Goal: Task Accomplishment & Management: Complete application form

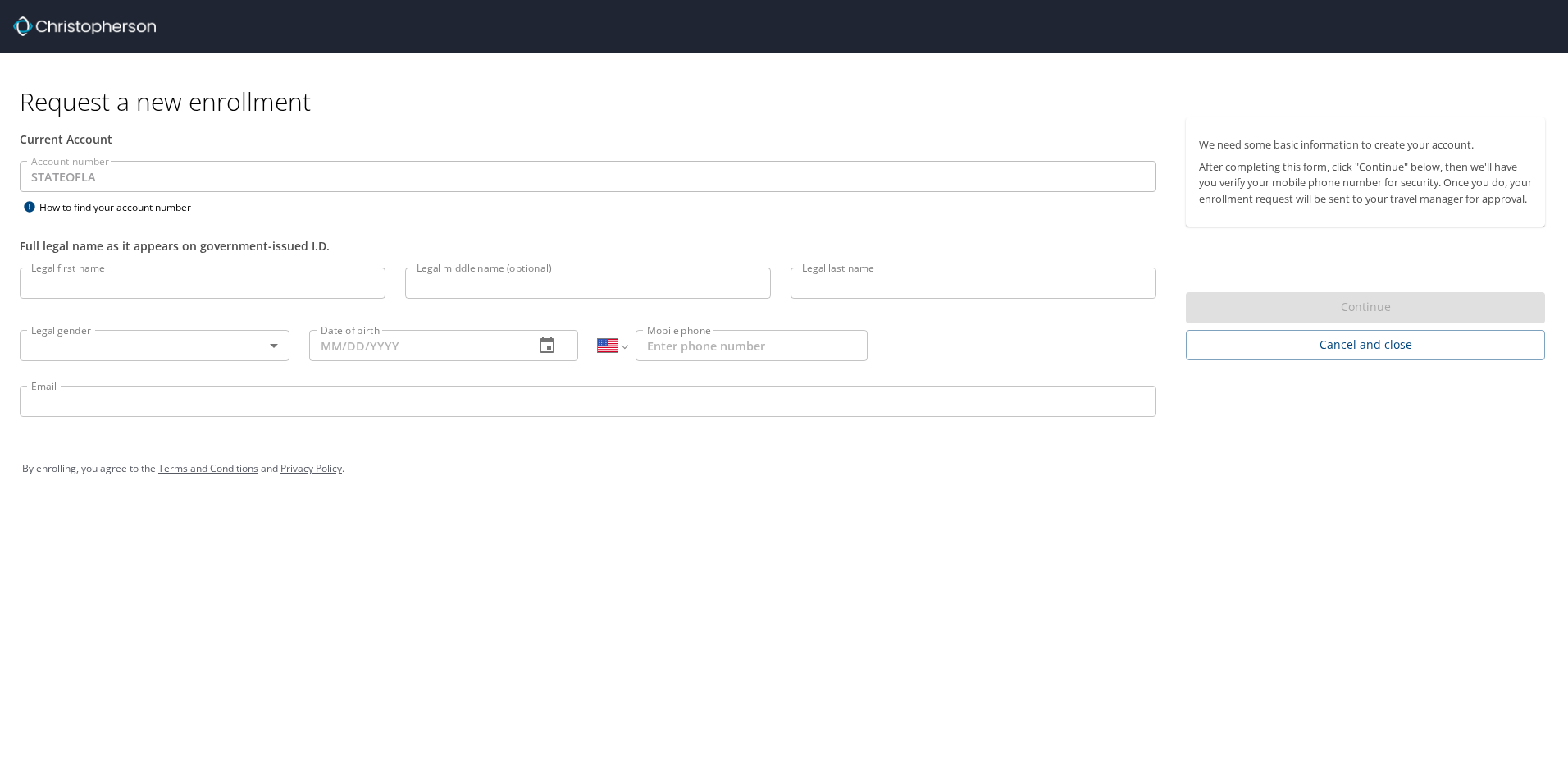
select select "US"
click at [713, 501] on div "By enrolling, you agree to the Terms and Conditions and Privacy Policy ." at bounding box center [784, 468] width 1548 height 74
click at [245, 286] on input "Legal first name" at bounding box center [202, 282] width 366 height 31
drag, startPoint x: 685, startPoint y: 546, endPoint x: 663, endPoint y: 507, distance: 44.8
click at [684, 537] on div "Request a new enrollment Current Account Account number STATEOFLA Account numbe…" at bounding box center [784, 392] width 1568 height 783
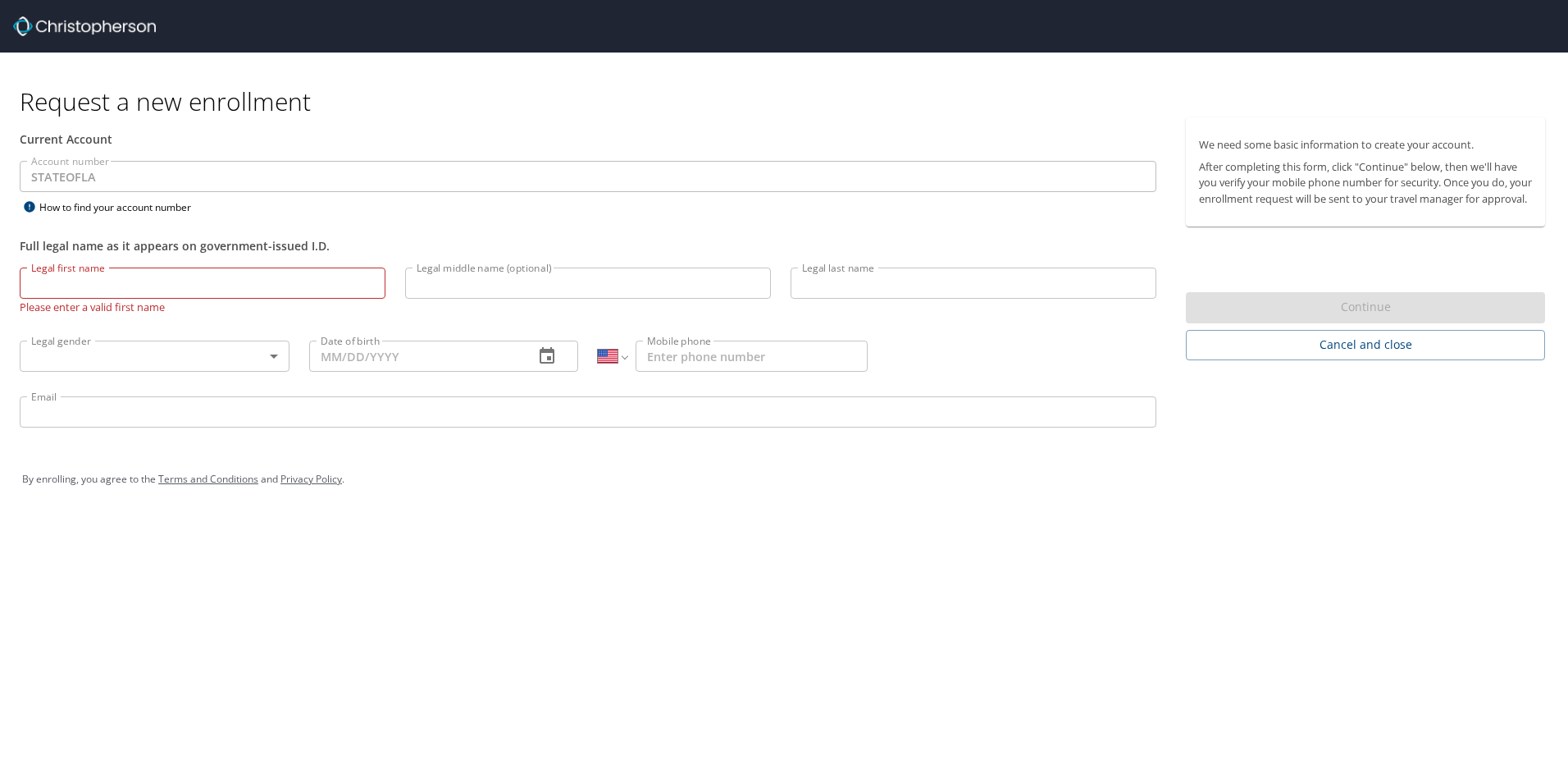
click at [312, 287] on input "Legal first name" at bounding box center [202, 282] width 366 height 31
click at [257, 287] on input "Legal first name" at bounding box center [202, 282] width 366 height 31
click at [219, 275] on input "Adu" at bounding box center [202, 282] width 366 height 31
type input "A"
click at [829, 292] on input "Legal last name" at bounding box center [973, 282] width 366 height 31
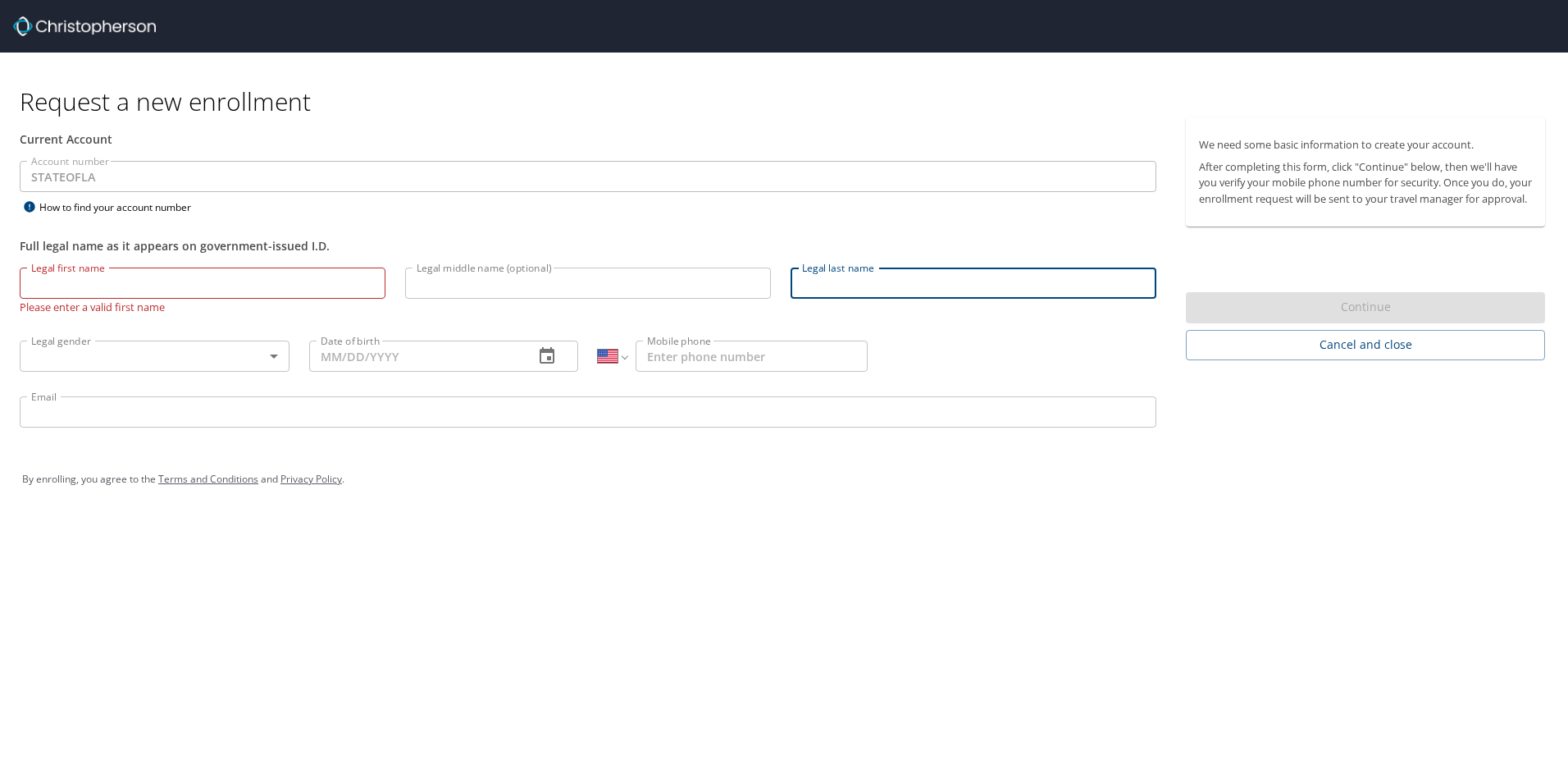
click at [225, 282] on input "Legal first name" at bounding box center [202, 282] width 366 height 31
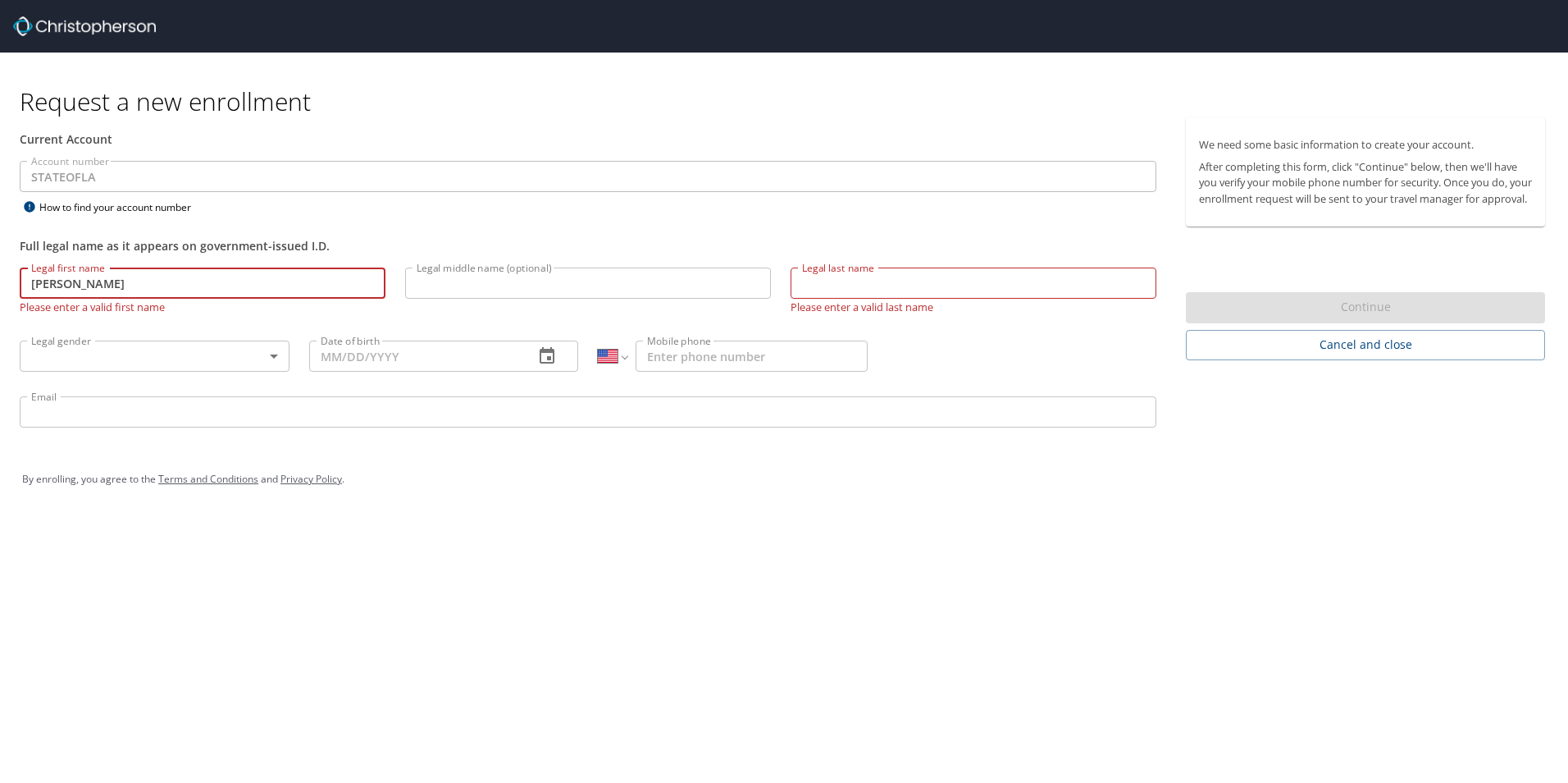
type input "[PERSON_NAME]"
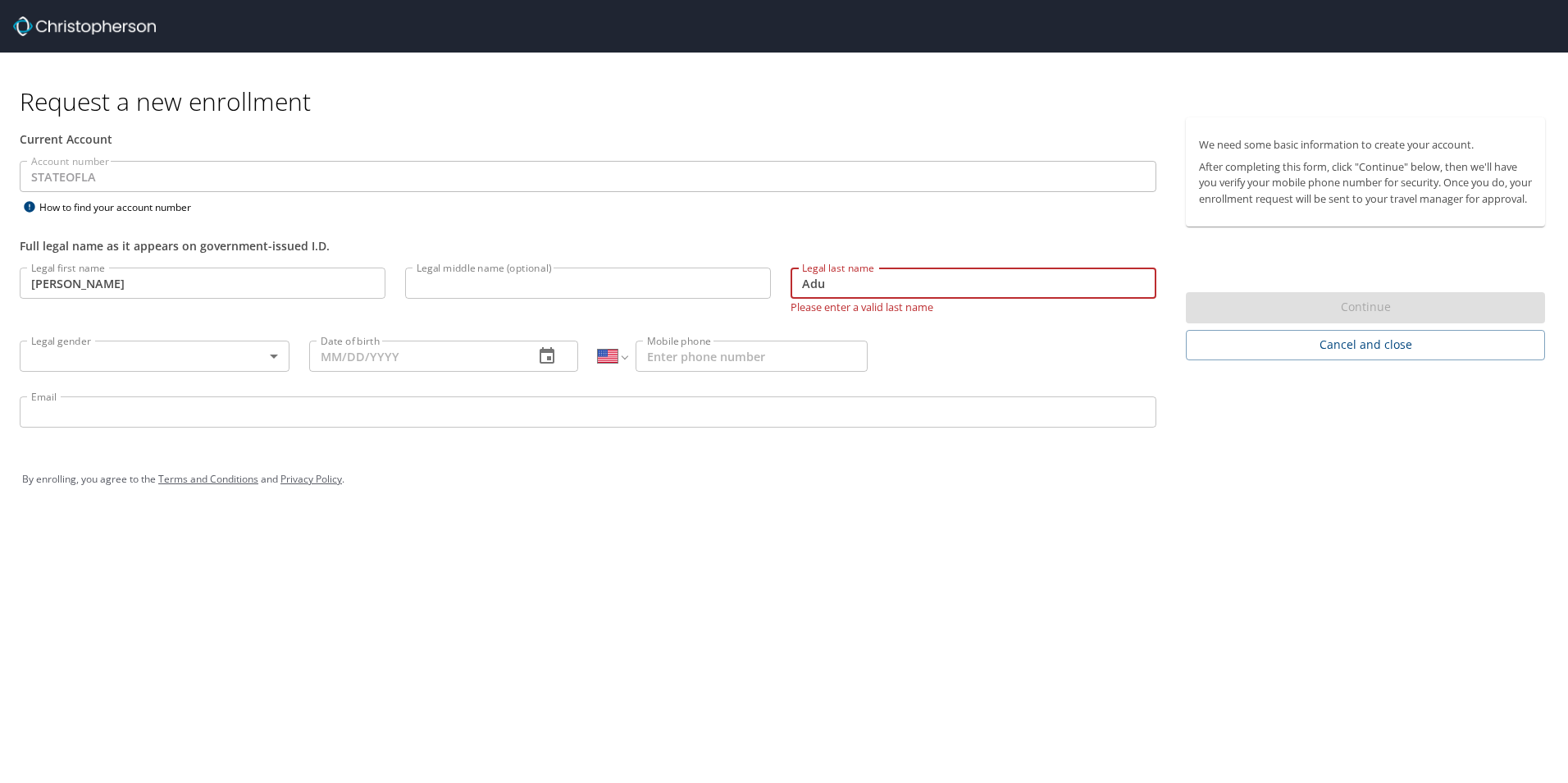
type input "Adu"
click at [993, 354] on div "Legal first name Christabel Legal first name Legal middle name (optional) Legal…" at bounding box center [588, 350] width 1157 height 185
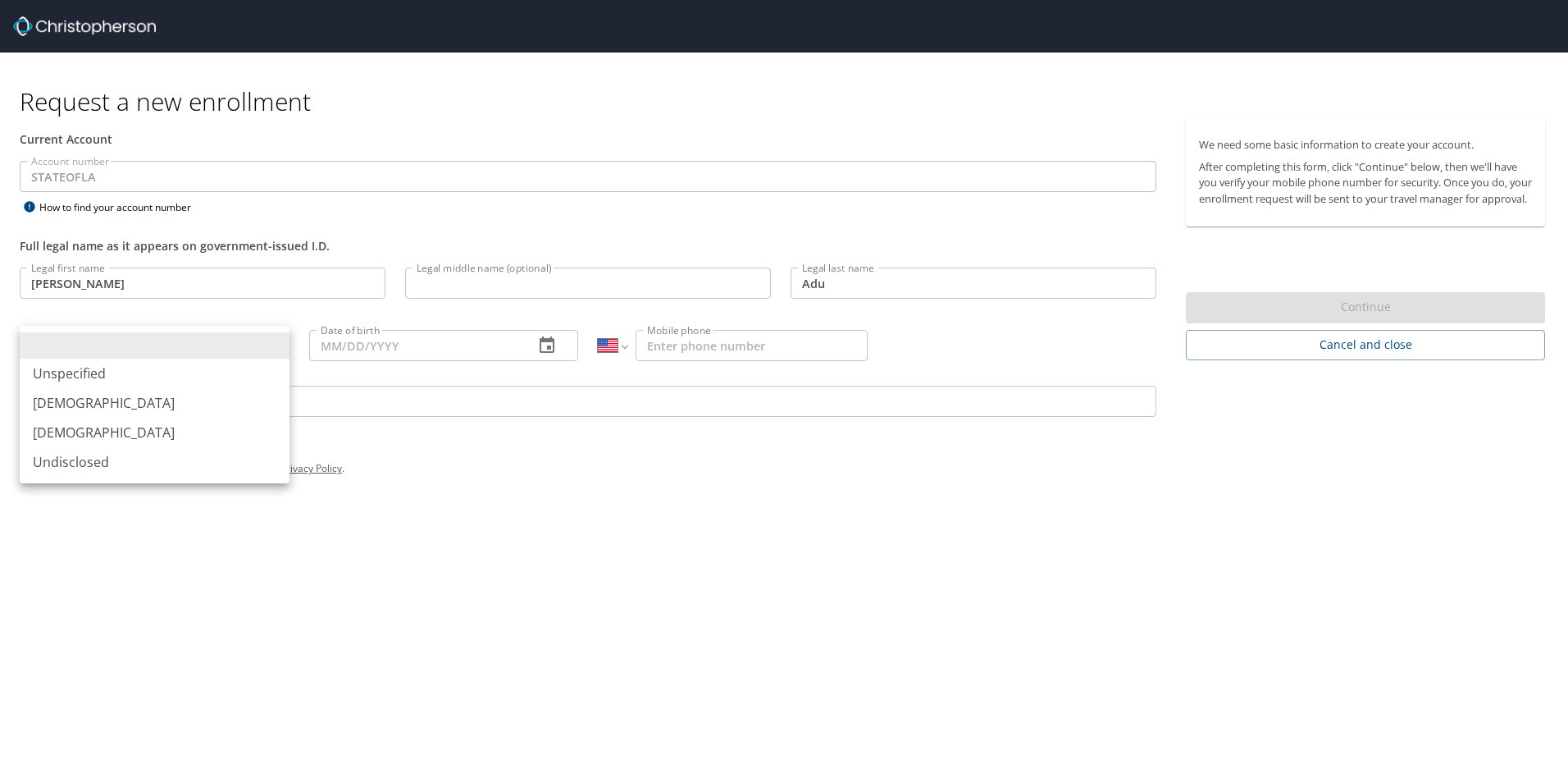
click at [140, 348] on body "Request a new enrollment Current Account Account number STATEOFLA Account numbe…" at bounding box center [784, 392] width 1568 height 783
drag, startPoint x: 67, startPoint y: 439, endPoint x: 76, endPoint y: 439, distance: 9.0
click at [67, 440] on li "[DEMOGRAPHIC_DATA]" at bounding box center [155, 431] width 270 height 29
type input "[DEMOGRAPHIC_DATA]"
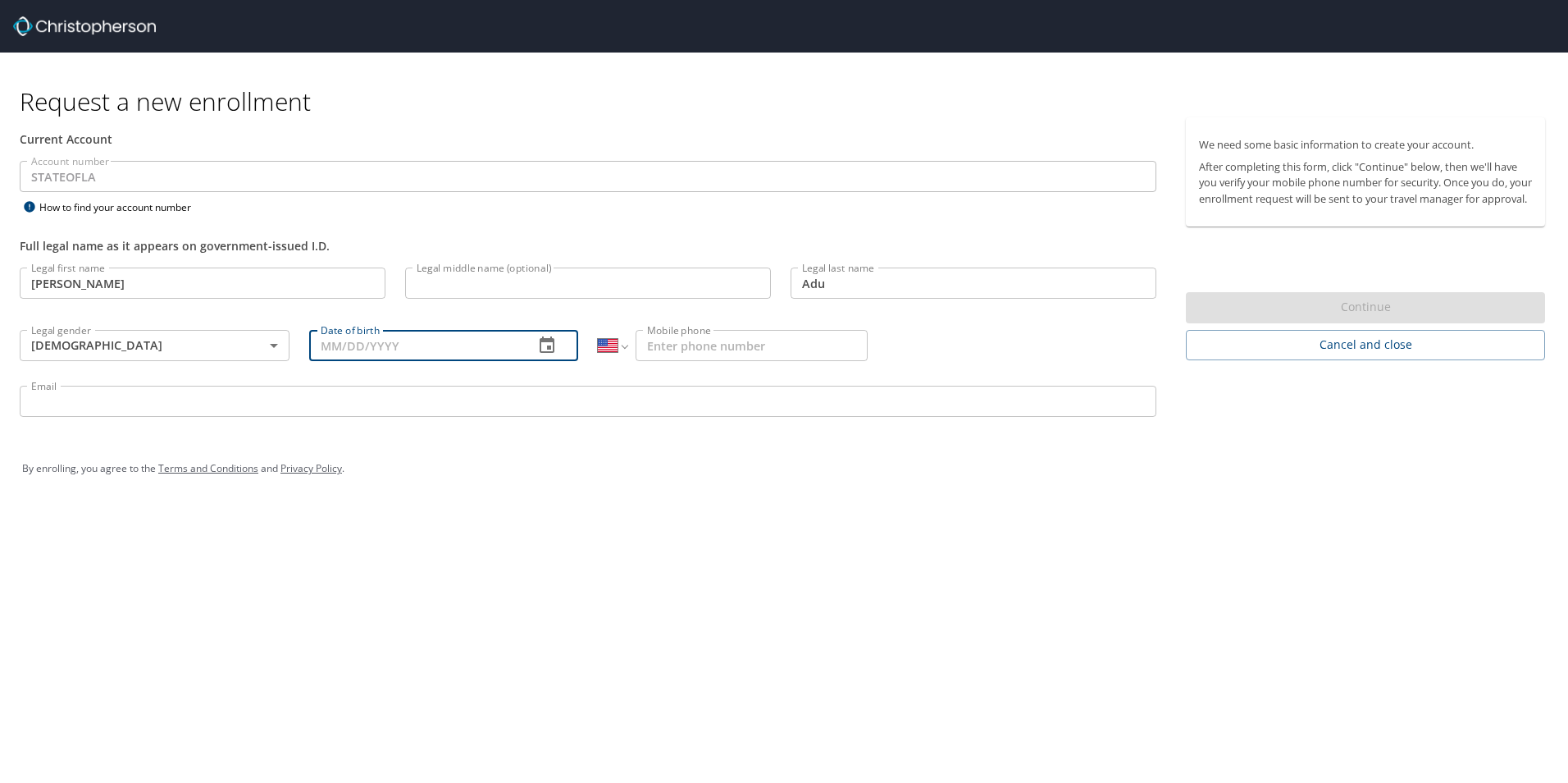
click at [318, 345] on input "Date of birth" at bounding box center [415, 345] width 212 height 31
type input "[DATE]"
click at [697, 341] on input "Mobile phone" at bounding box center [751, 345] width 232 height 31
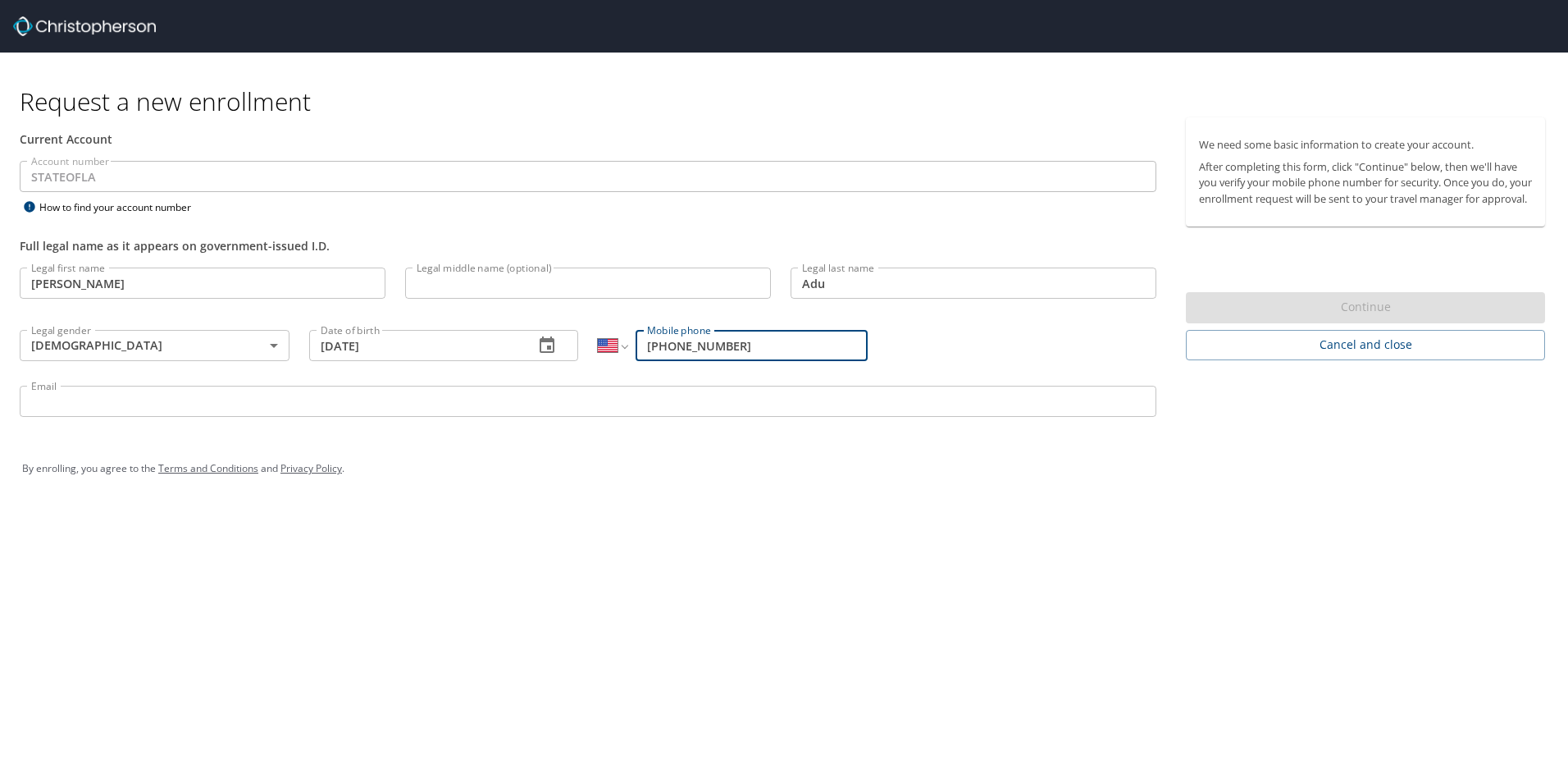
type input "[PHONE_NUMBER]"
click at [480, 406] on input "Email" at bounding box center [588, 401] width 1137 height 31
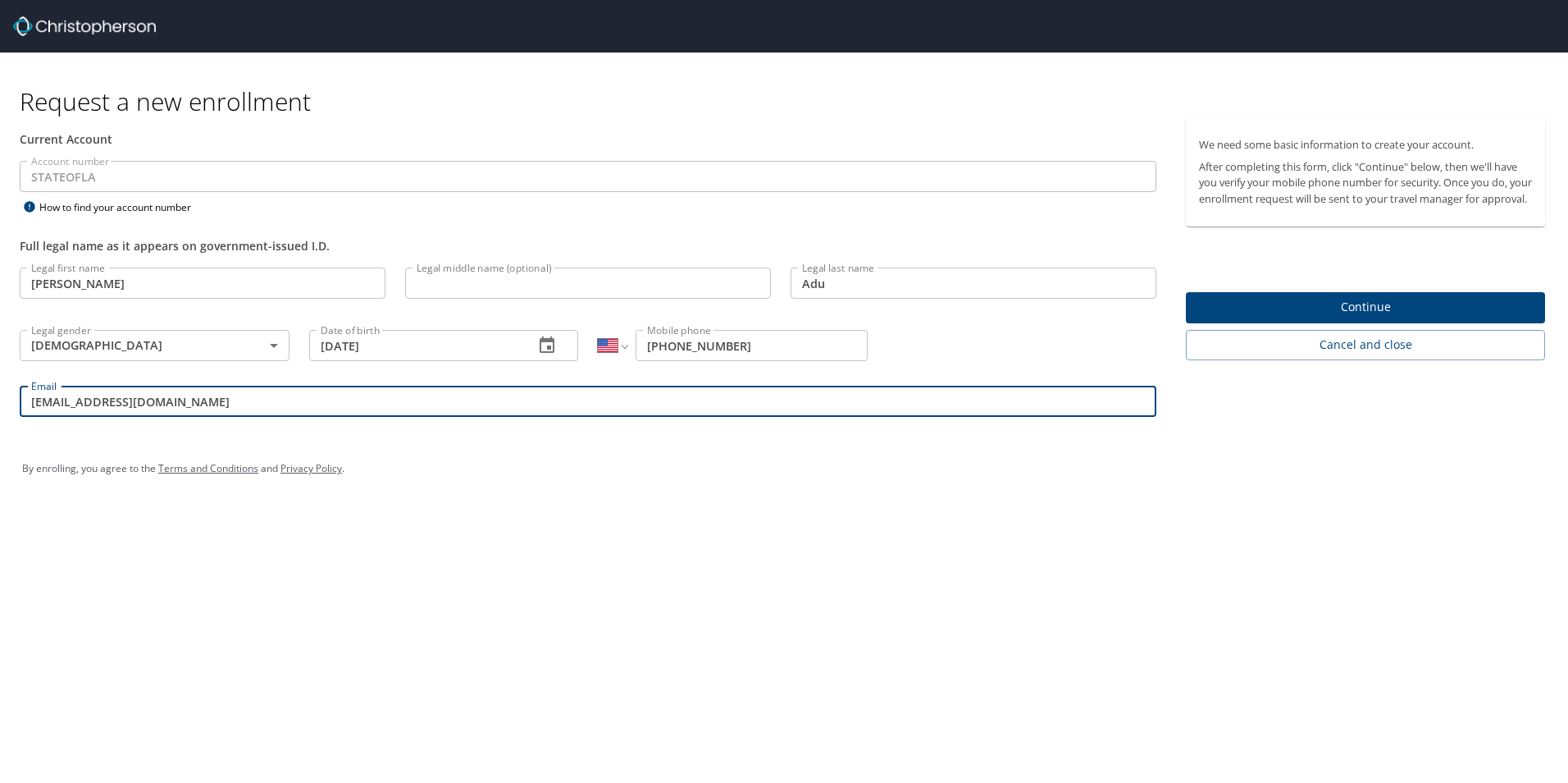
type input "[EMAIL_ADDRESS][DOMAIN_NAME]"
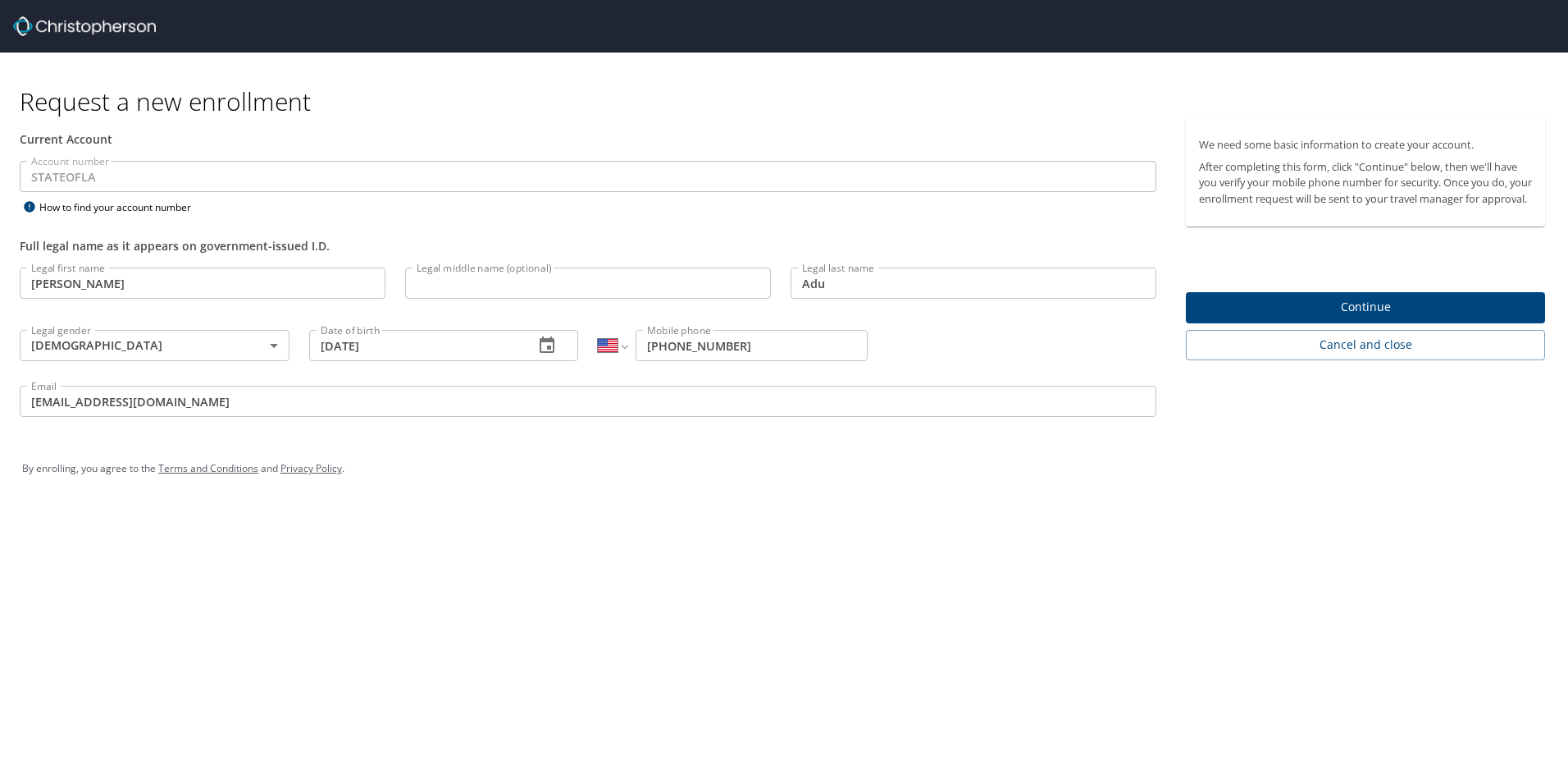
click at [1155, 672] on div "Request a new enrollment Current Account Account number STATEOFLA Account numbe…" at bounding box center [784, 392] width 1568 height 783
click at [1346, 317] on span "Continue" at bounding box center [1366, 307] width 333 height 21
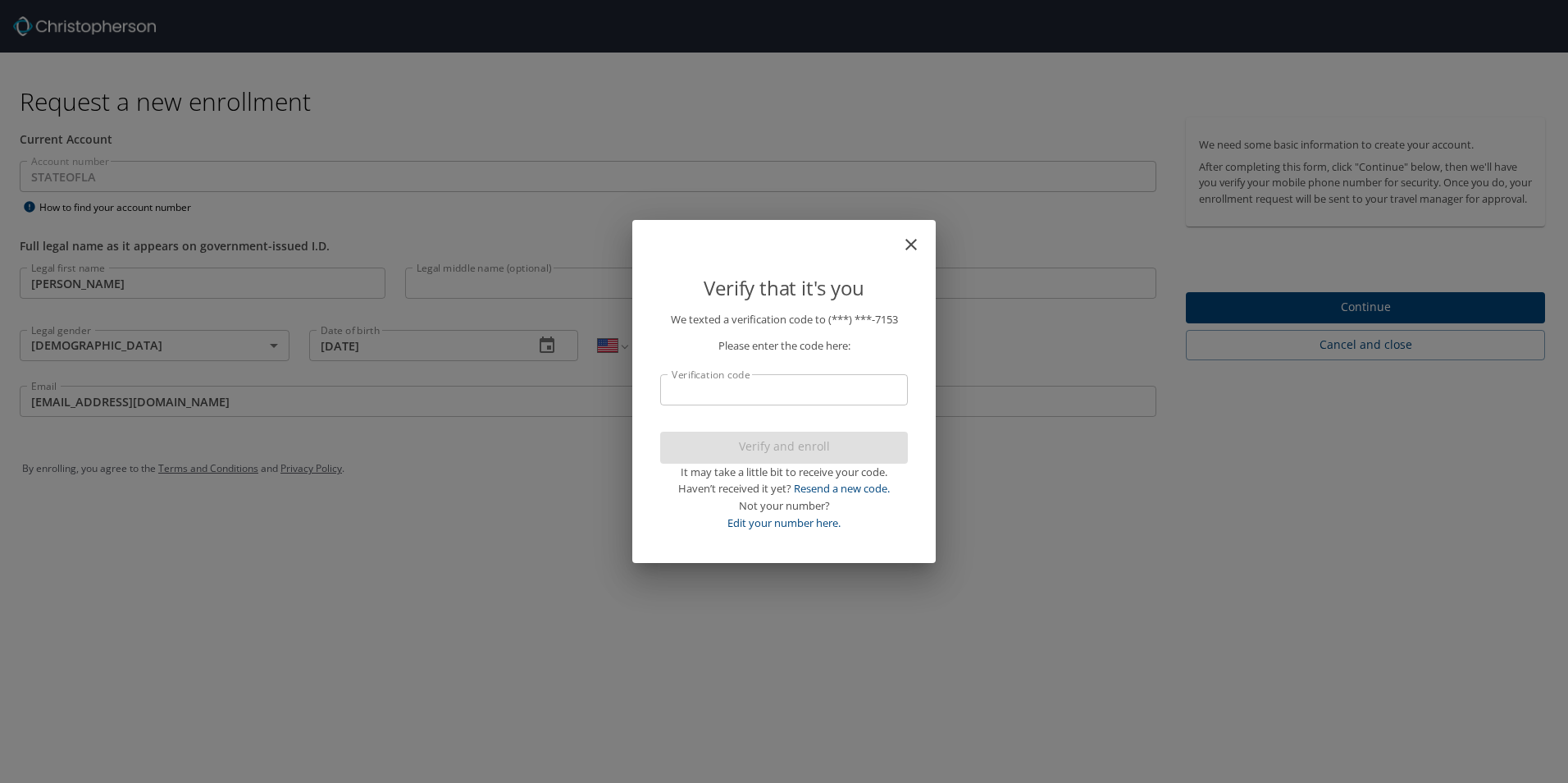
click at [814, 392] on input "Verification code" at bounding box center [784, 389] width 247 height 31
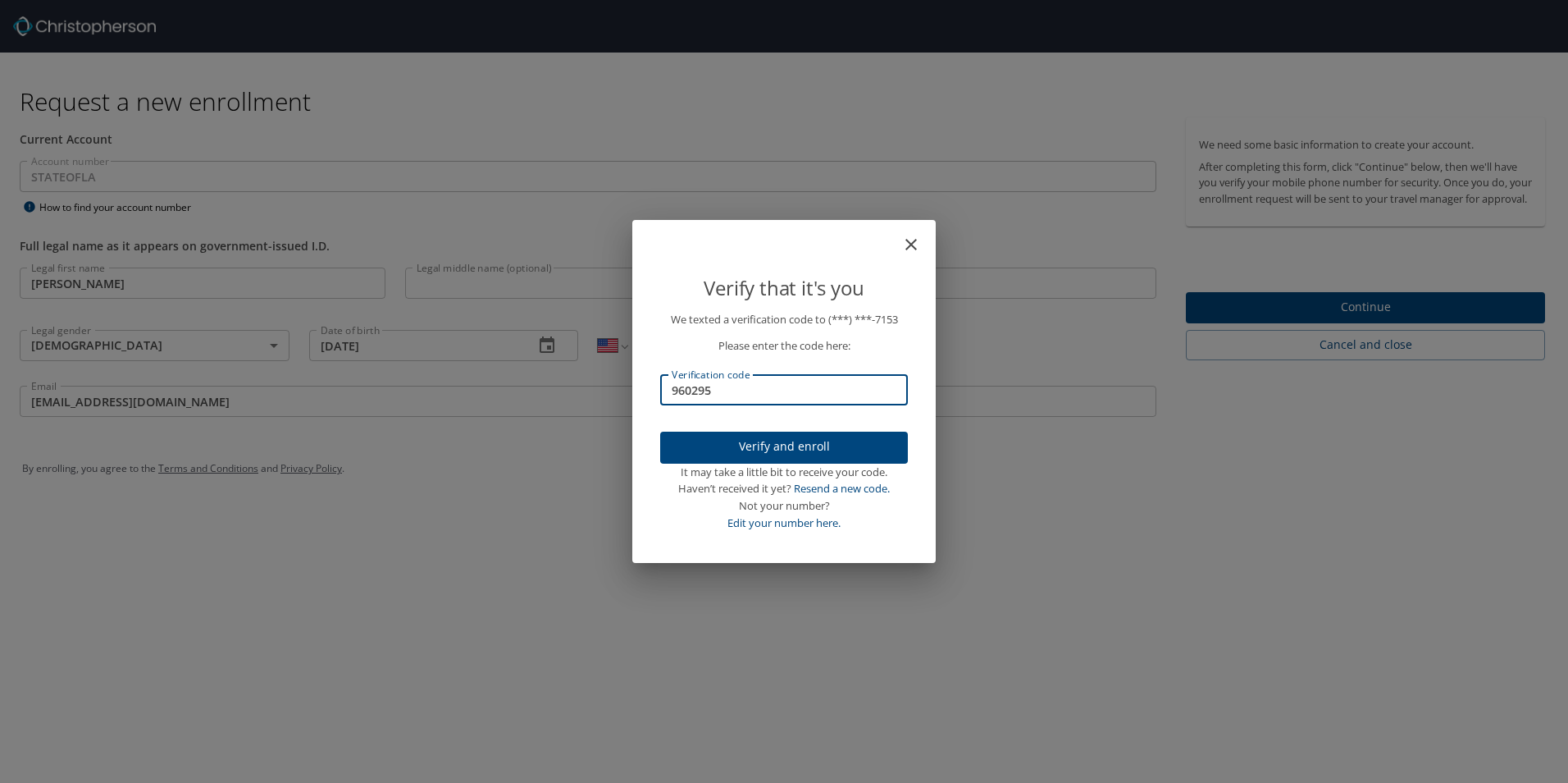
type input "960295"
click at [788, 444] on span "Verify and enroll" at bounding box center [784, 446] width 222 height 21
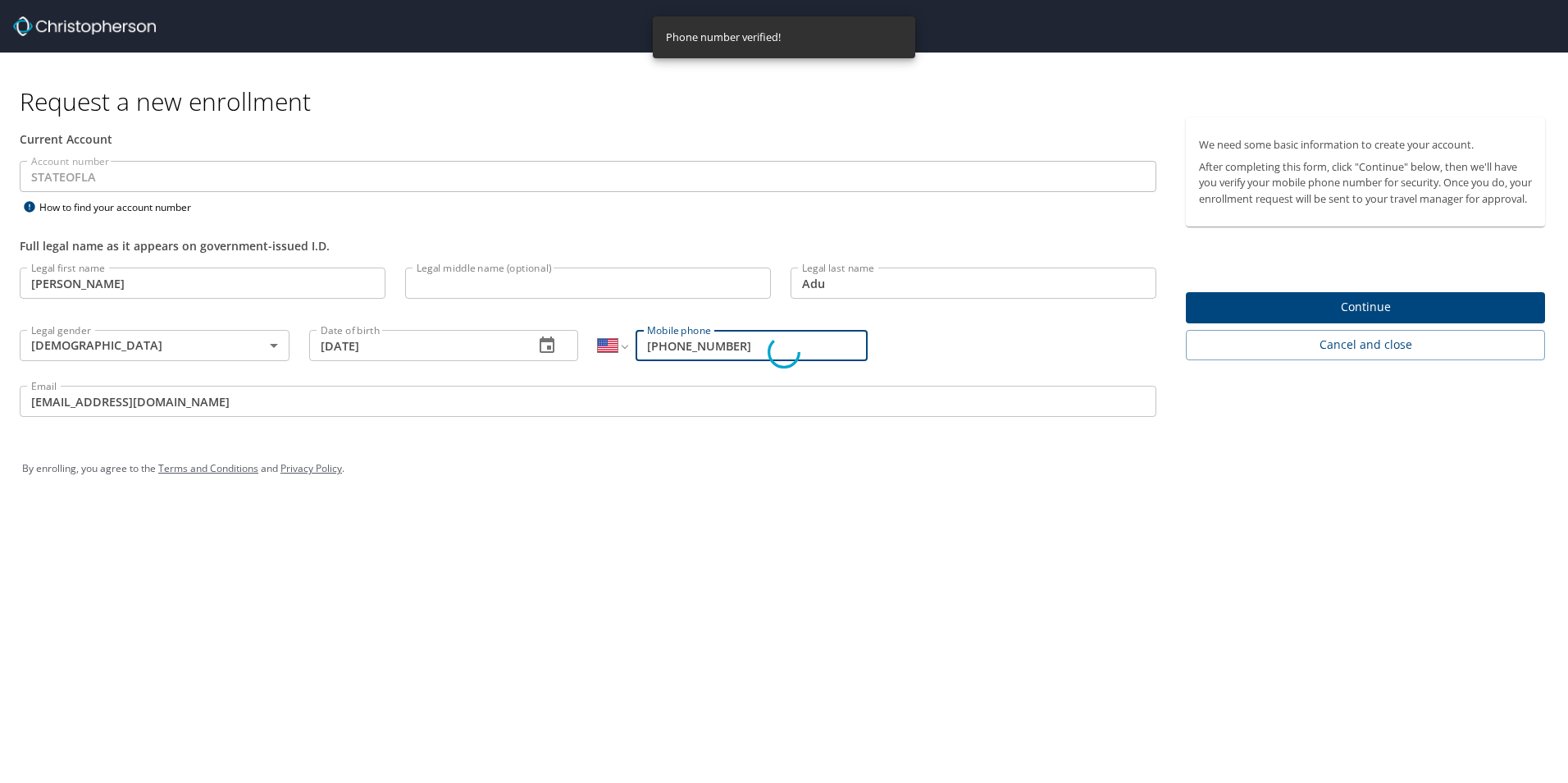
click at [1392, 322] on div "Verify that it's you We texted a verification code to (***) ***- 7153 Please en…" at bounding box center [784, 392] width 1568 height 783
click at [1231, 637] on div "Verify that it's you We texted a verification code to (***) ***- 7153 Please en…" at bounding box center [784, 392] width 1568 height 783
click at [1152, 505] on div "Verify that it's you We texted a verification code to (***) ***- 7153 Please en…" at bounding box center [784, 392] width 1568 height 783
click at [803, 627] on div "Verify that it's you We texted a verification code to (***) ***- 7153 Please en…" at bounding box center [784, 392] width 1568 height 783
click at [788, 402] on input "Verification code" at bounding box center [784, 389] width 247 height 31
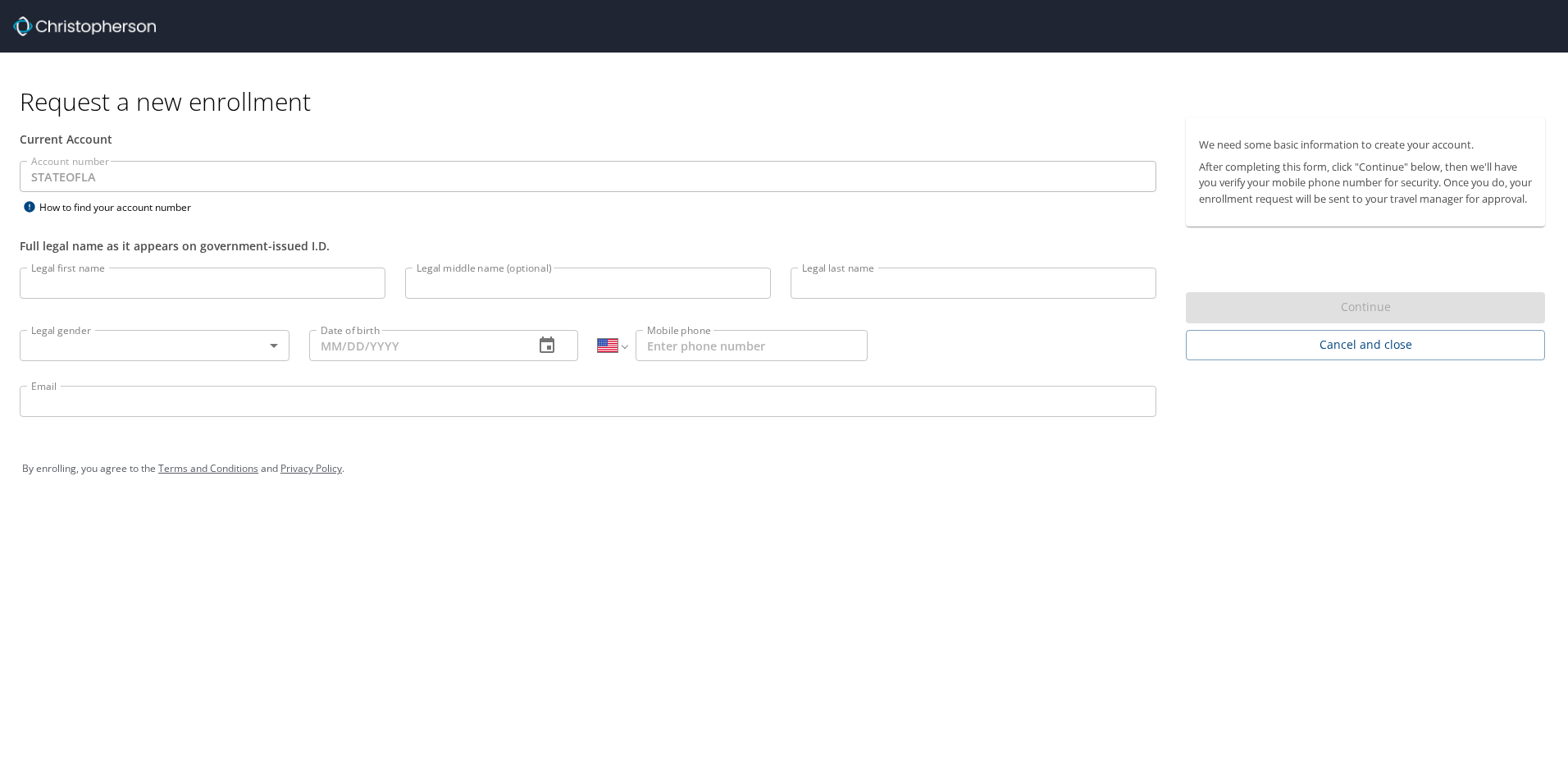
select select "US"
click at [328, 288] on input "Legal first name" at bounding box center [202, 282] width 366 height 31
type input "[PERSON_NAME]"
type input "Adu"
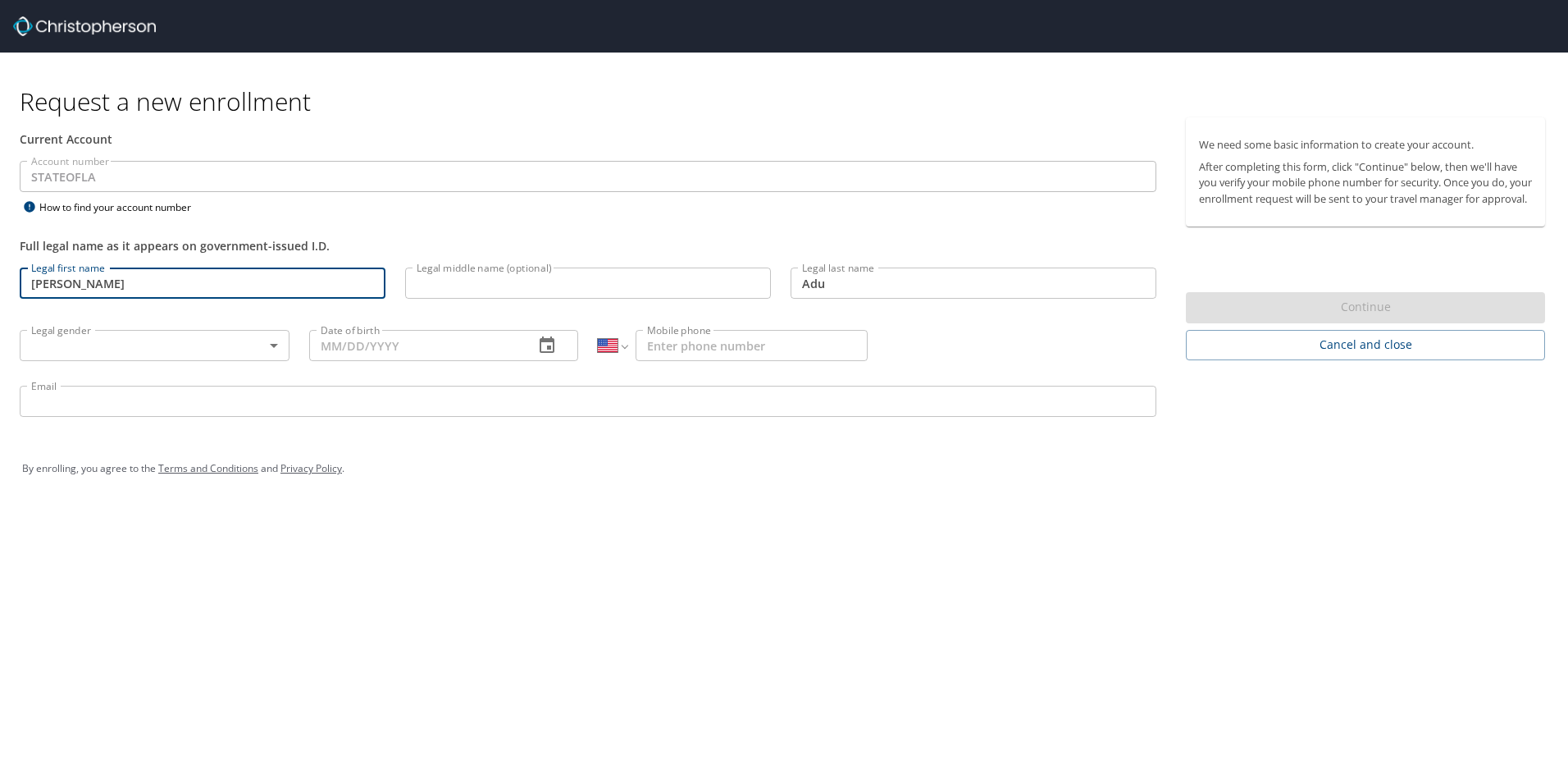
type input "[DEMOGRAPHIC_DATA]"
type input "[DATE]"
type input "[PHONE_NUMBER]"
type input "[EMAIL_ADDRESS][DOMAIN_NAME]"
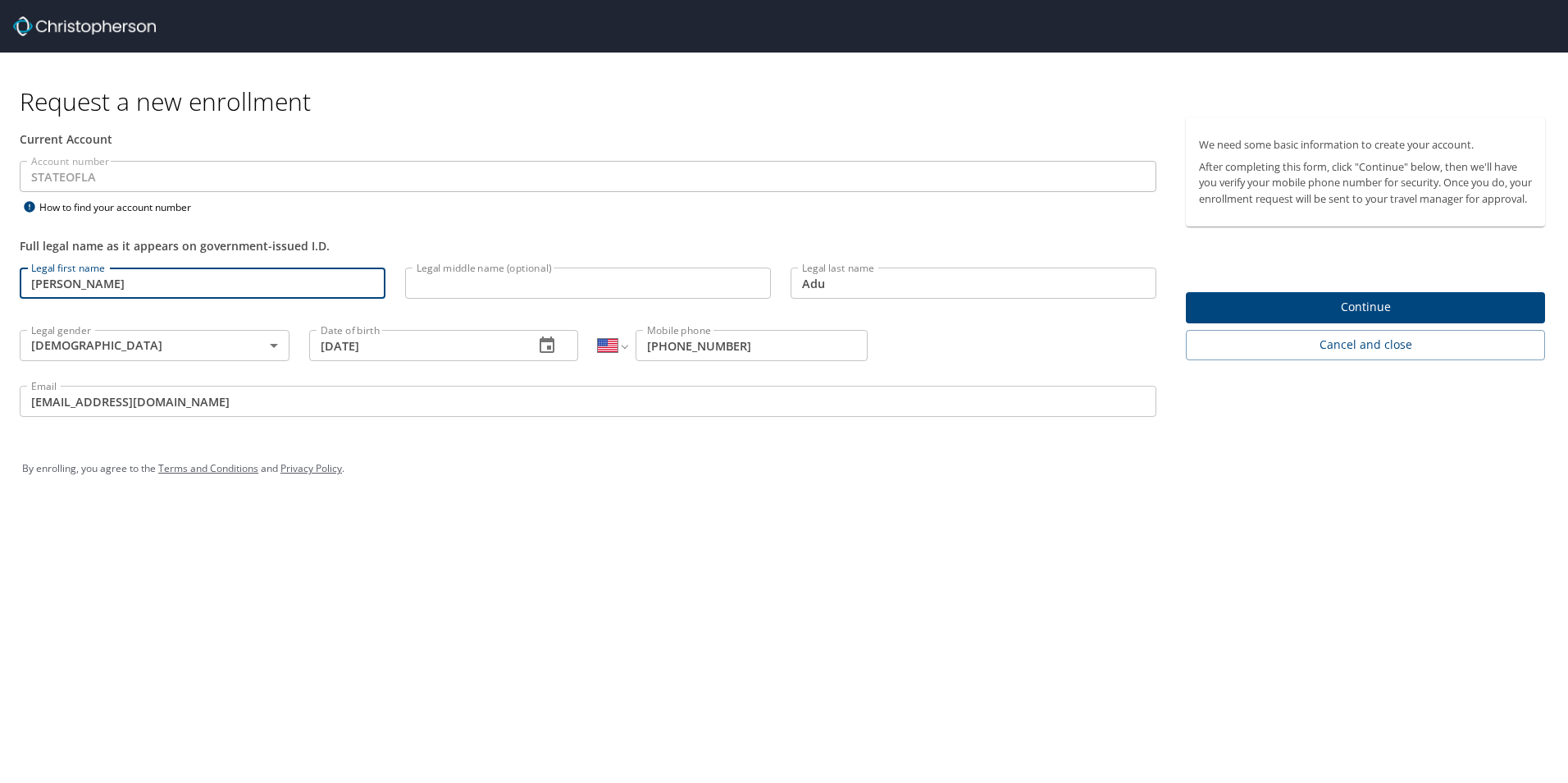
click at [1005, 591] on div "Request a new enrollment Current Account Account number STATEOFLA Account numbe…" at bounding box center [784, 392] width 1568 height 783
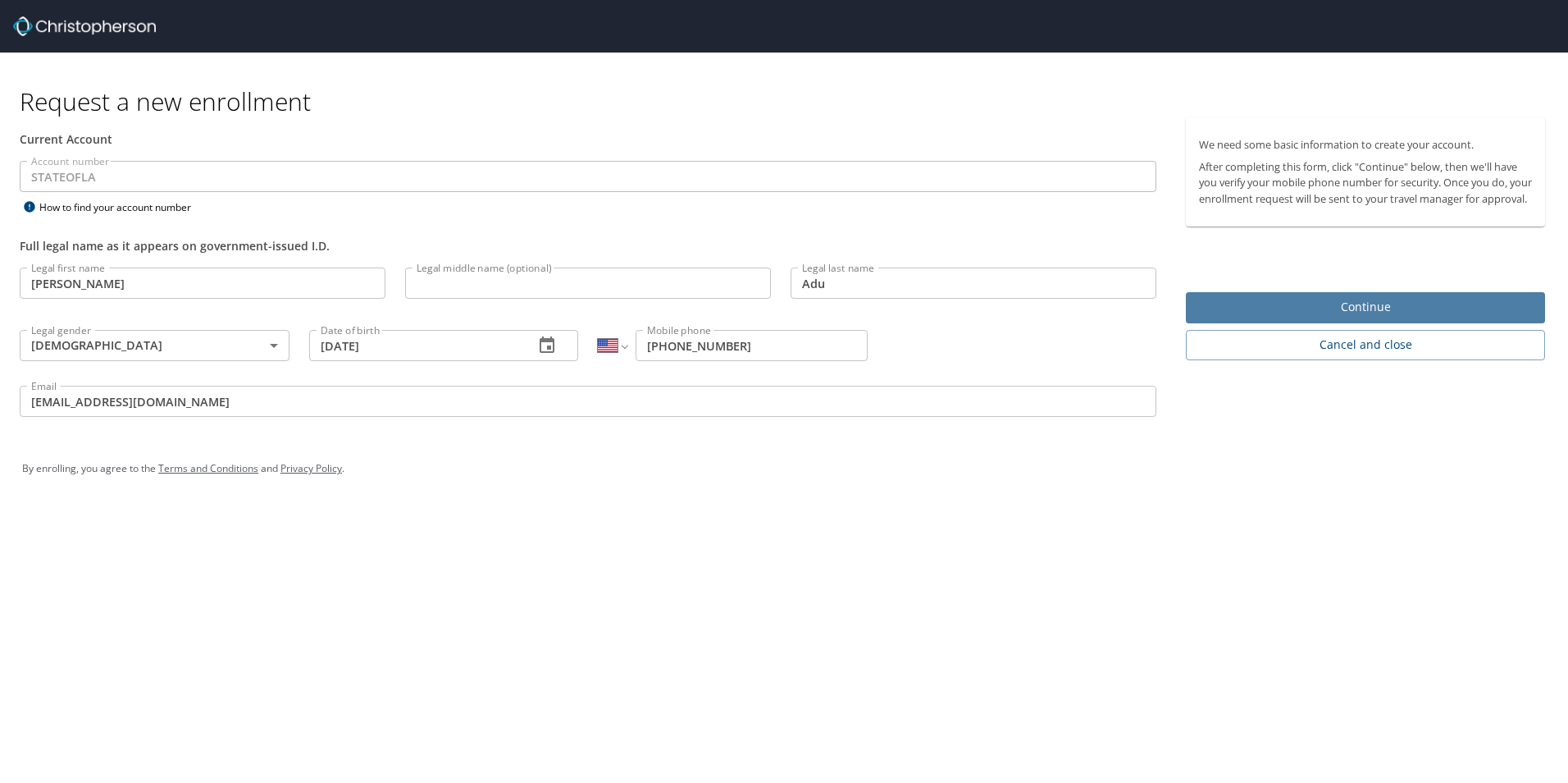
click at [1435, 317] on span "Continue" at bounding box center [1366, 307] width 333 height 21
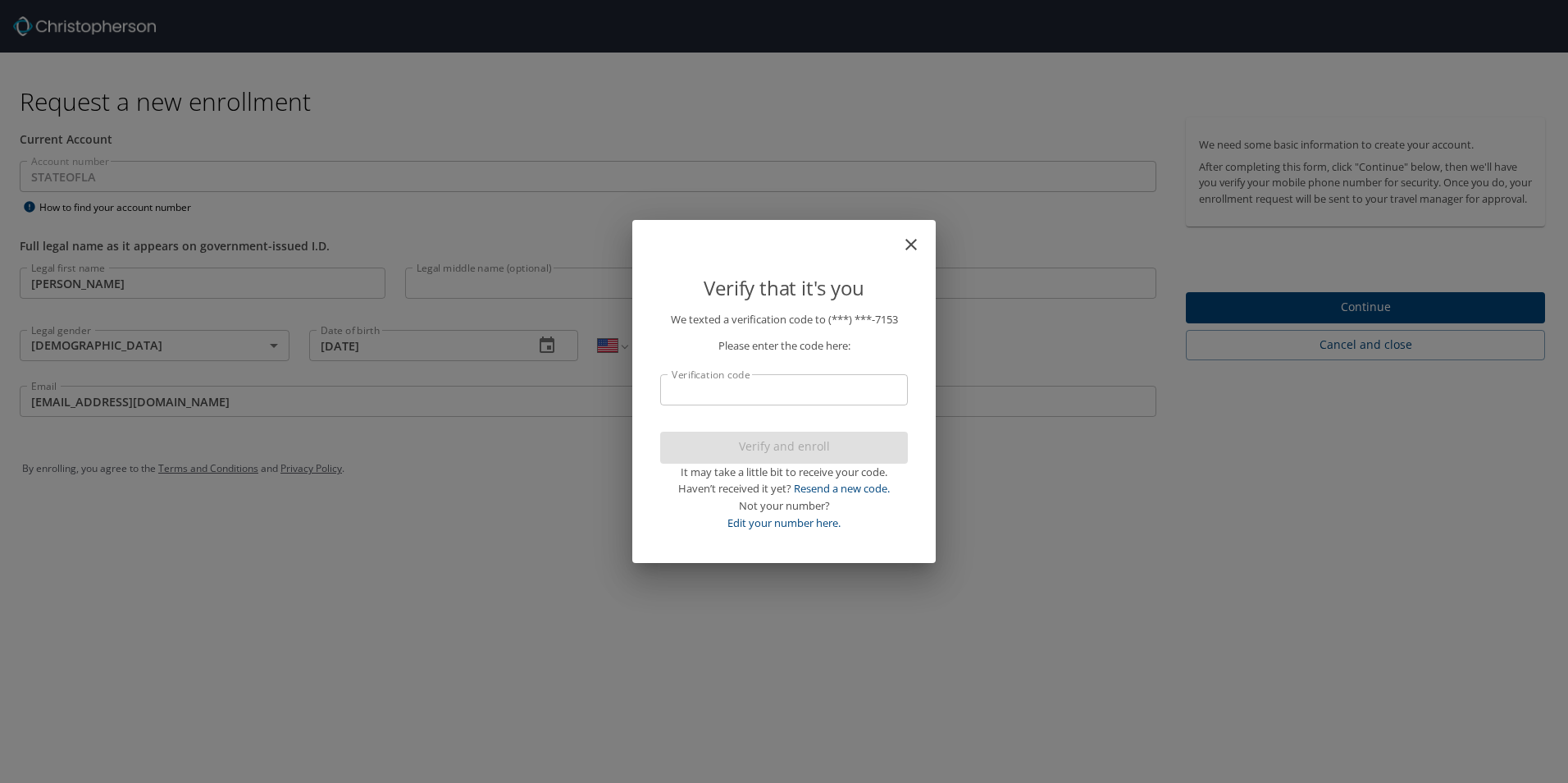
click at [817, 397] on input "Verification code" at bounding box center [784, 389] width 247 height 31
click at [784, 394] on input "Verification code" at bounding box center [784, 389] width 247 height 31
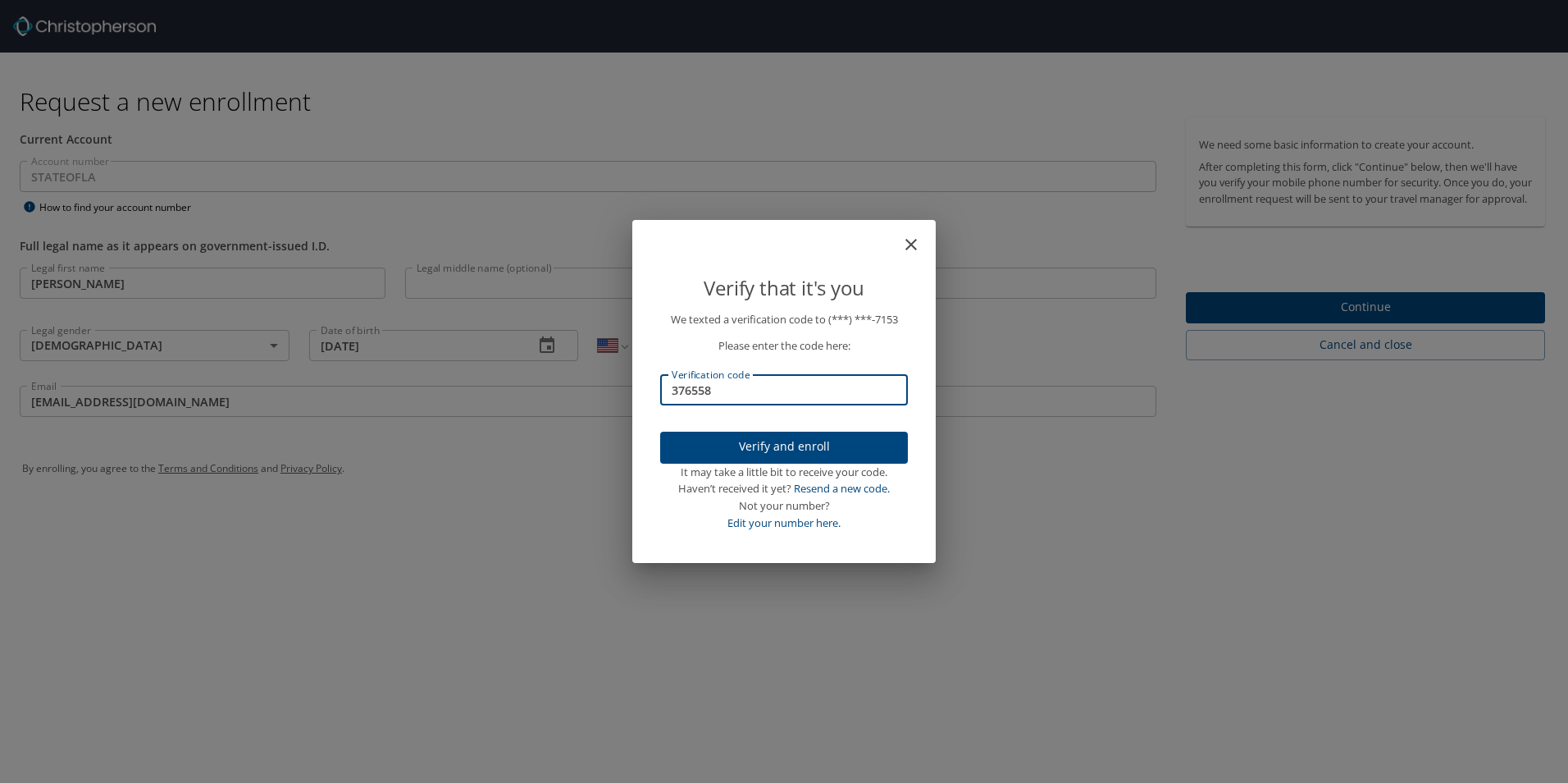
type input "376558"
click at [820, 447] on span "Verify and enroll" at bounding box center [784, 446] width 222 height 21
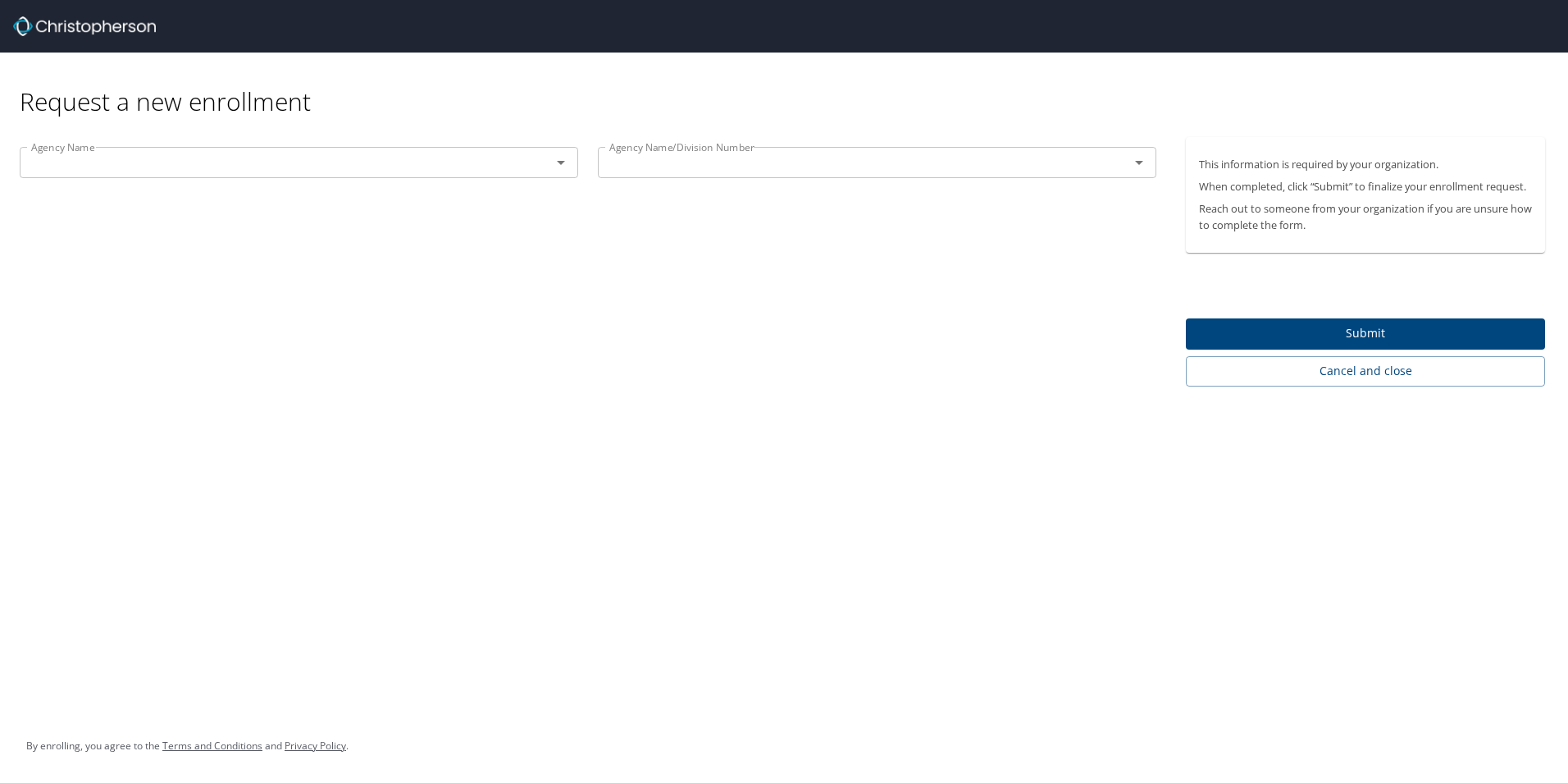
click at [246, 166] on input "text" at bounding box center [275, 162] width 500 height 22
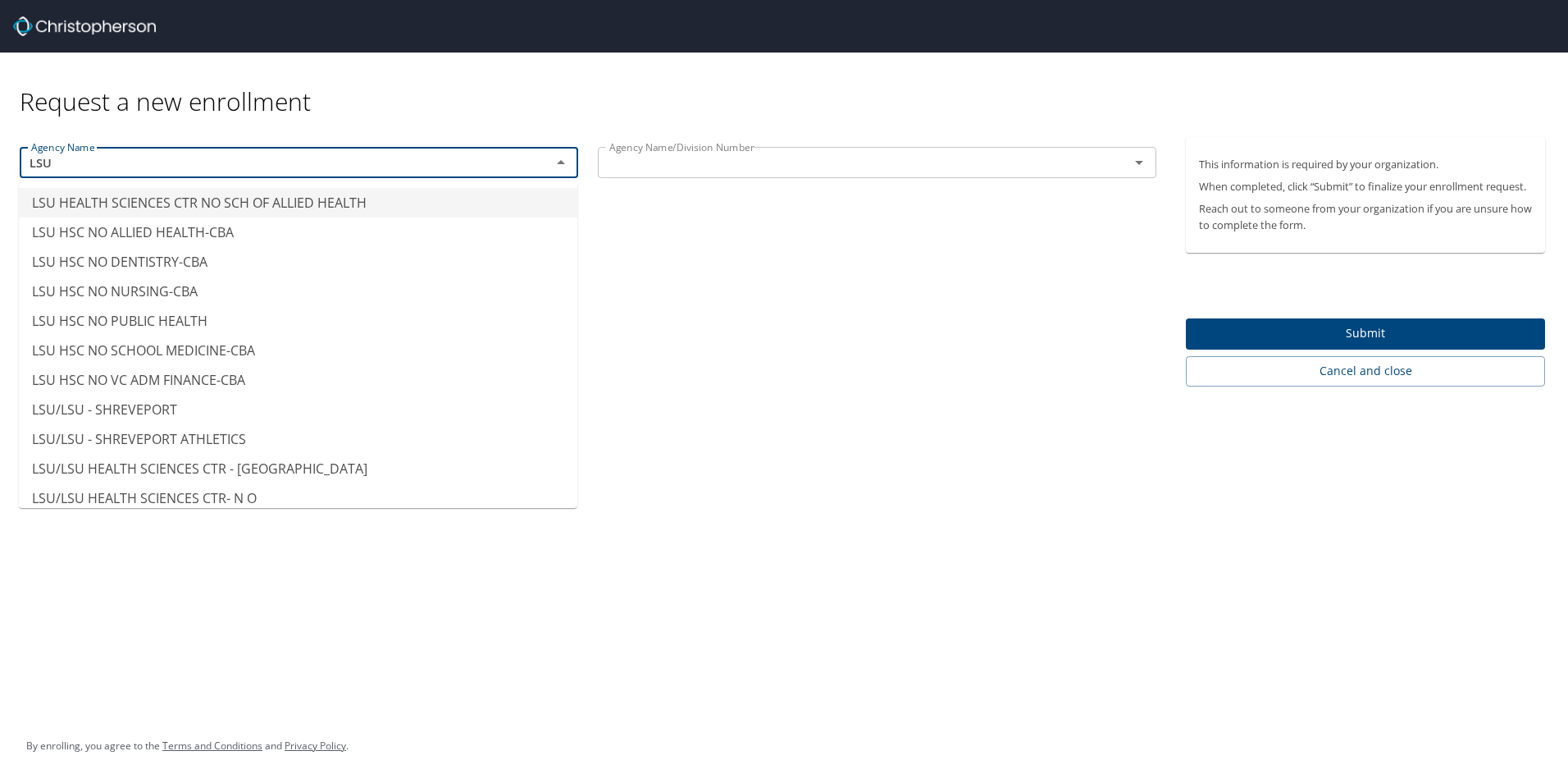
click at [264, 208] on li "LSU HEALTH SCIENCES CTR NO SCH OF ALLIED HEALTH" at bounding box center [298, 202] width 559 height 29
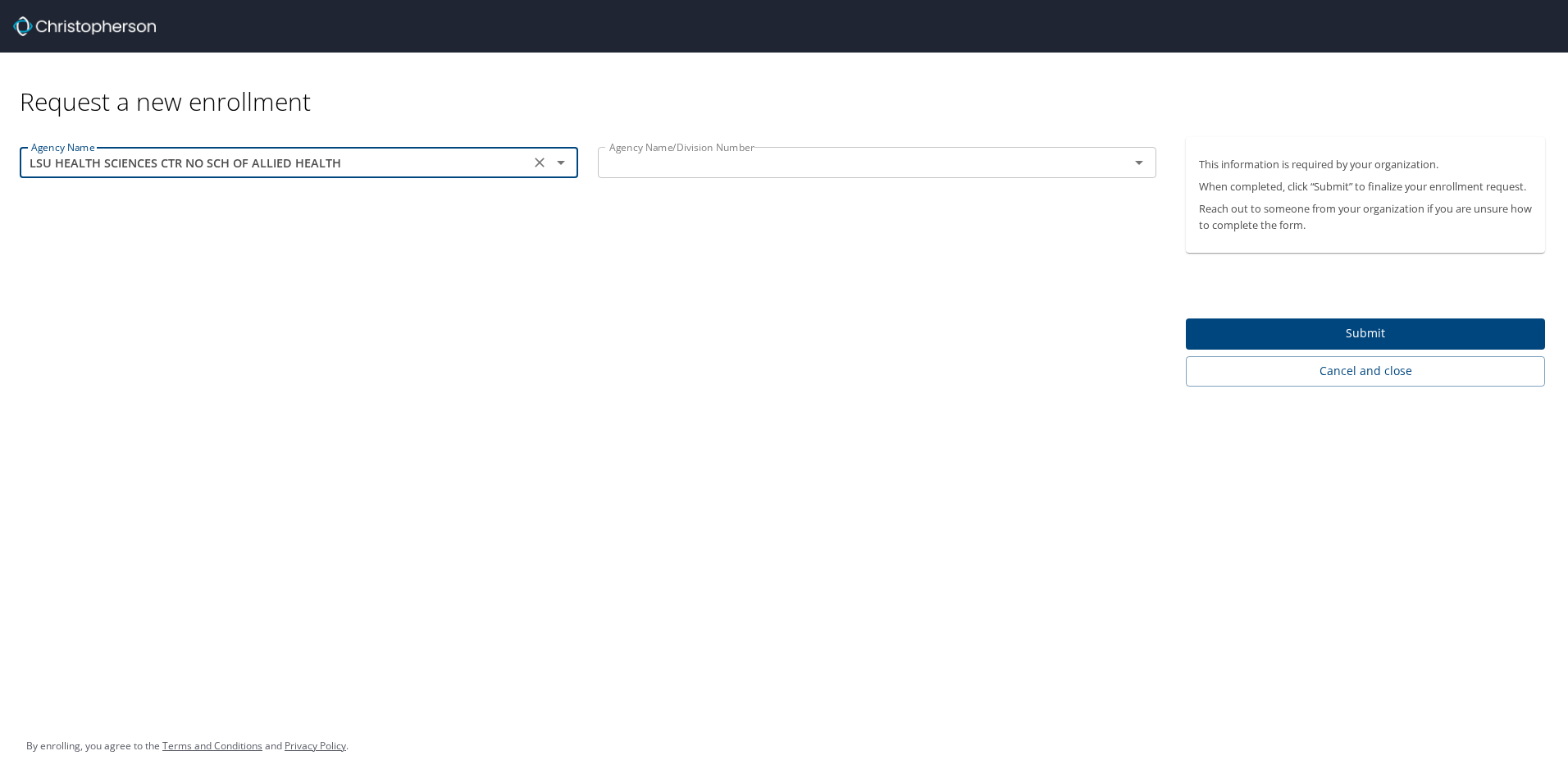
type input "LSU HEALTH SCIENCES CTR NO SCH OF ALLIED HEALTH"
drag, startPoint x: 1240, startPoint y: 565, endPoint x: 1246, endPoint y: 549, distance: 17.1
click at [1242, 557] on div "Request a new enrollment Agency Name LSU HEALTH SCIENCES CTR NO SCH OF ALLIED H…" at bounding box center [784, 392] width 1568 height 783
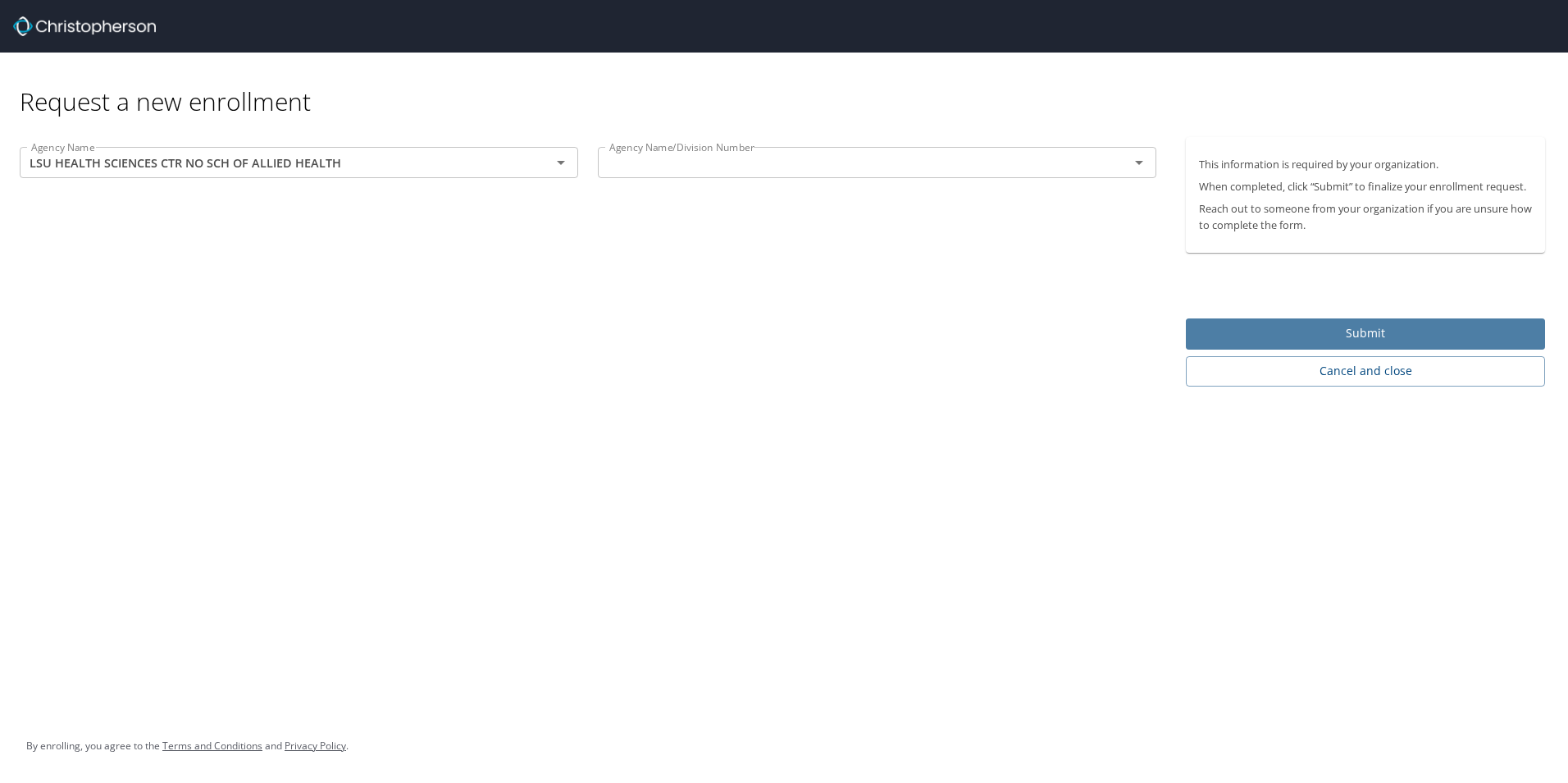
click at [1382, 325] on span "Submit" at bounding box center [1366, 333] width 333 height 21
